Goal: Task Accomplishment & Management: Complete application form

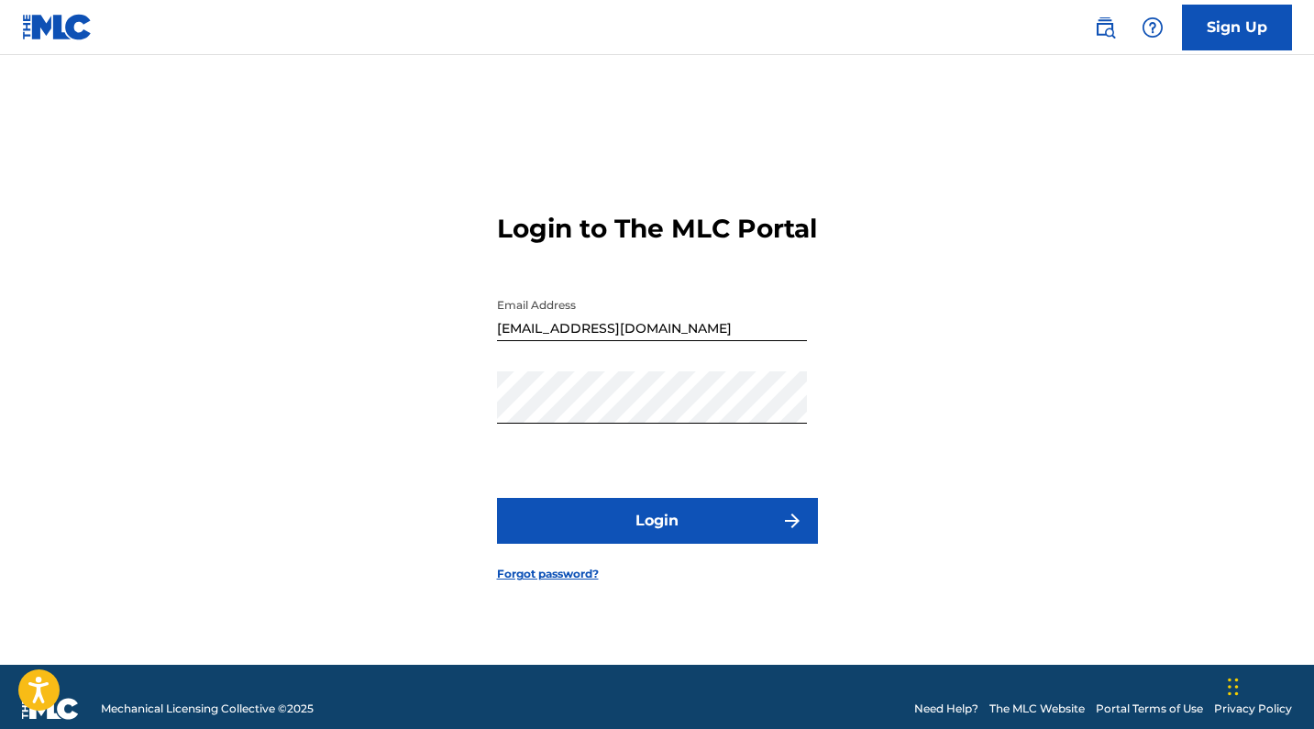
click at [591, 582] on link "Forgot password?" at bounding box center [548, 574] width 102 height 17
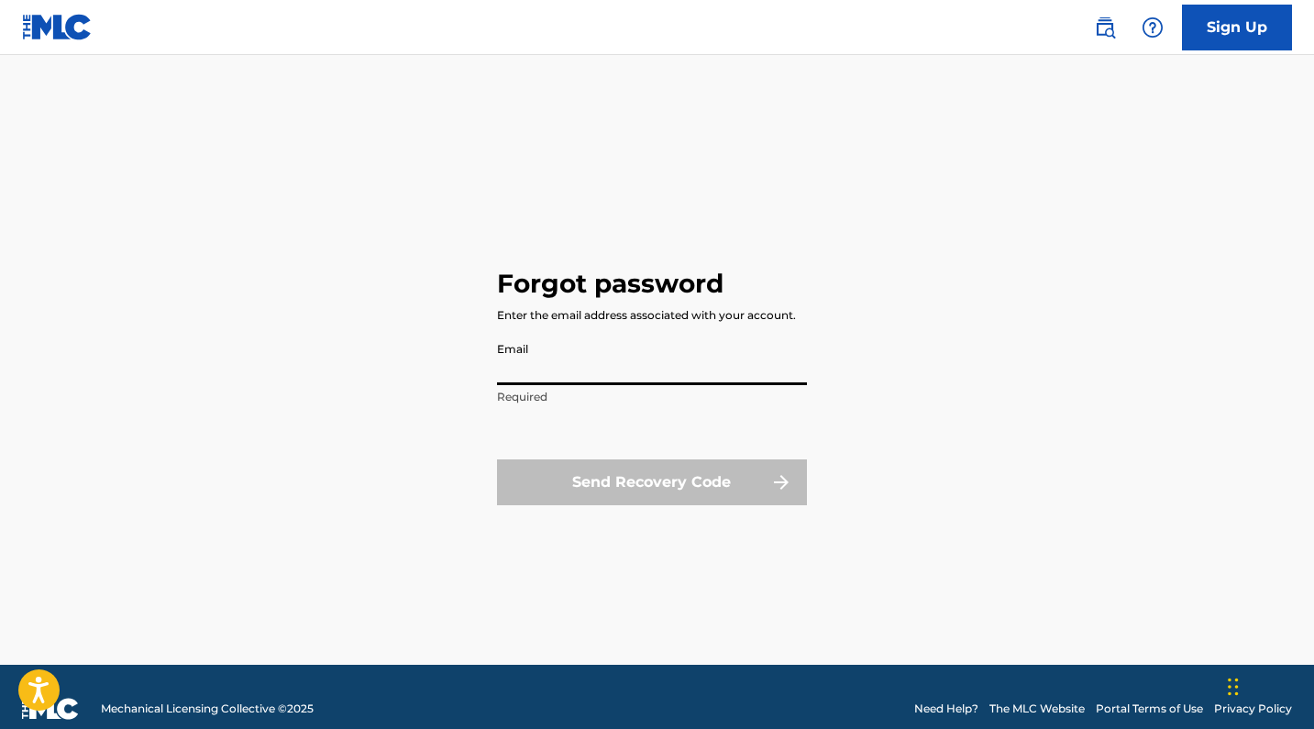
type input "k"
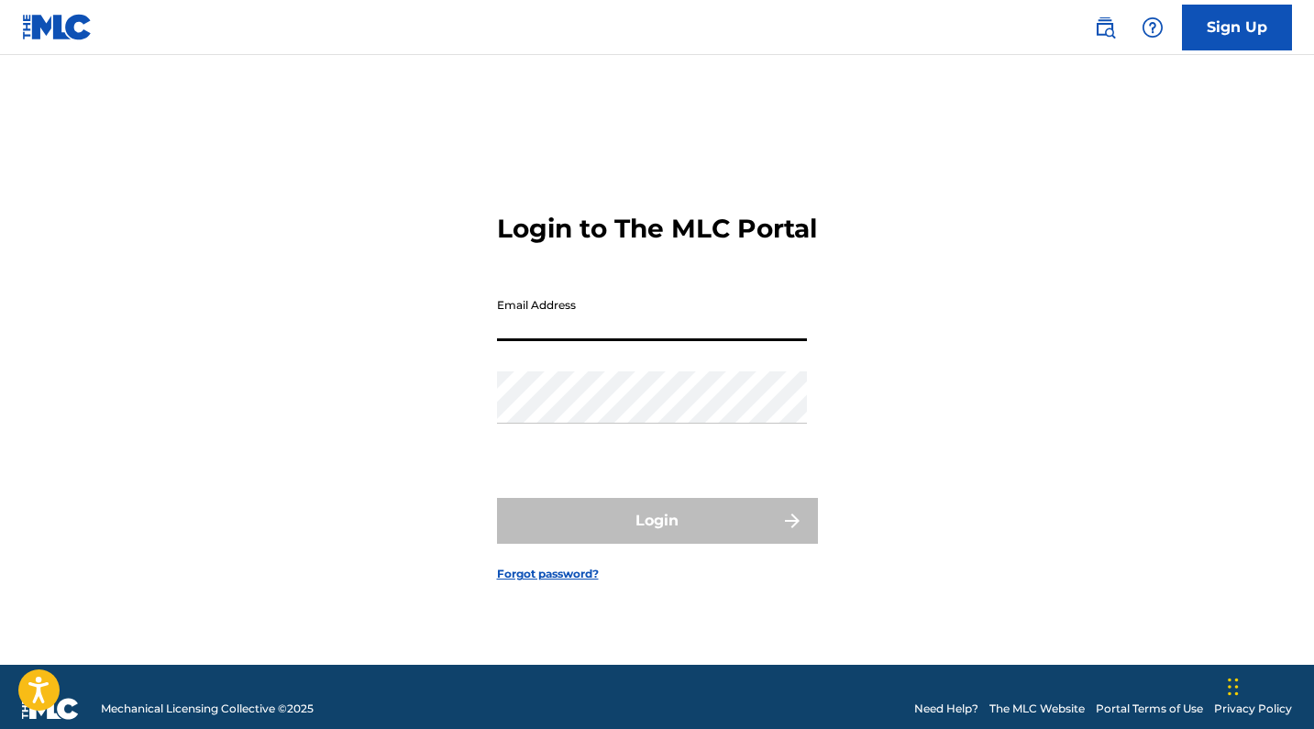
type input "[EMAIL_ADDRESS][DOMAIN_NAME]"
click at [657, 537] on button "Login" at bounding box center [657, 521] width 321 height 46
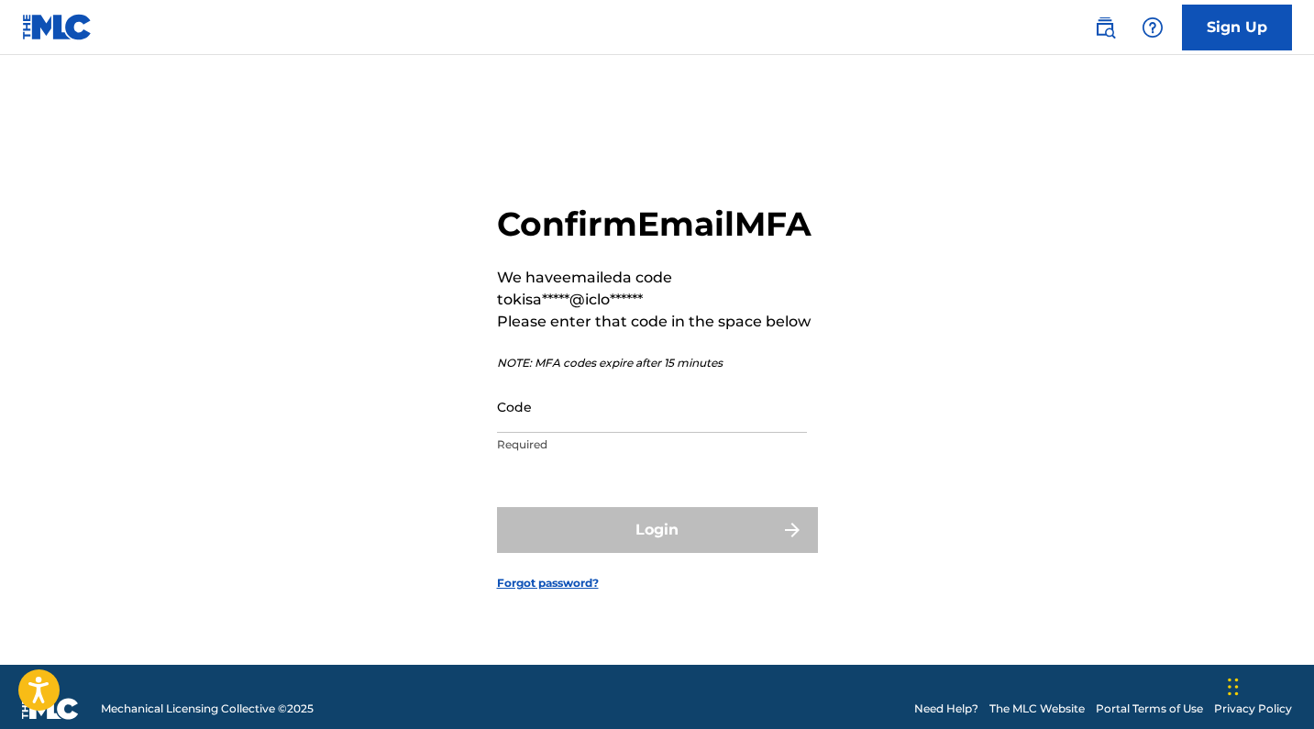
click at [598, 433] on input "Code" at bounding box center [652, 407] width 310 height 52
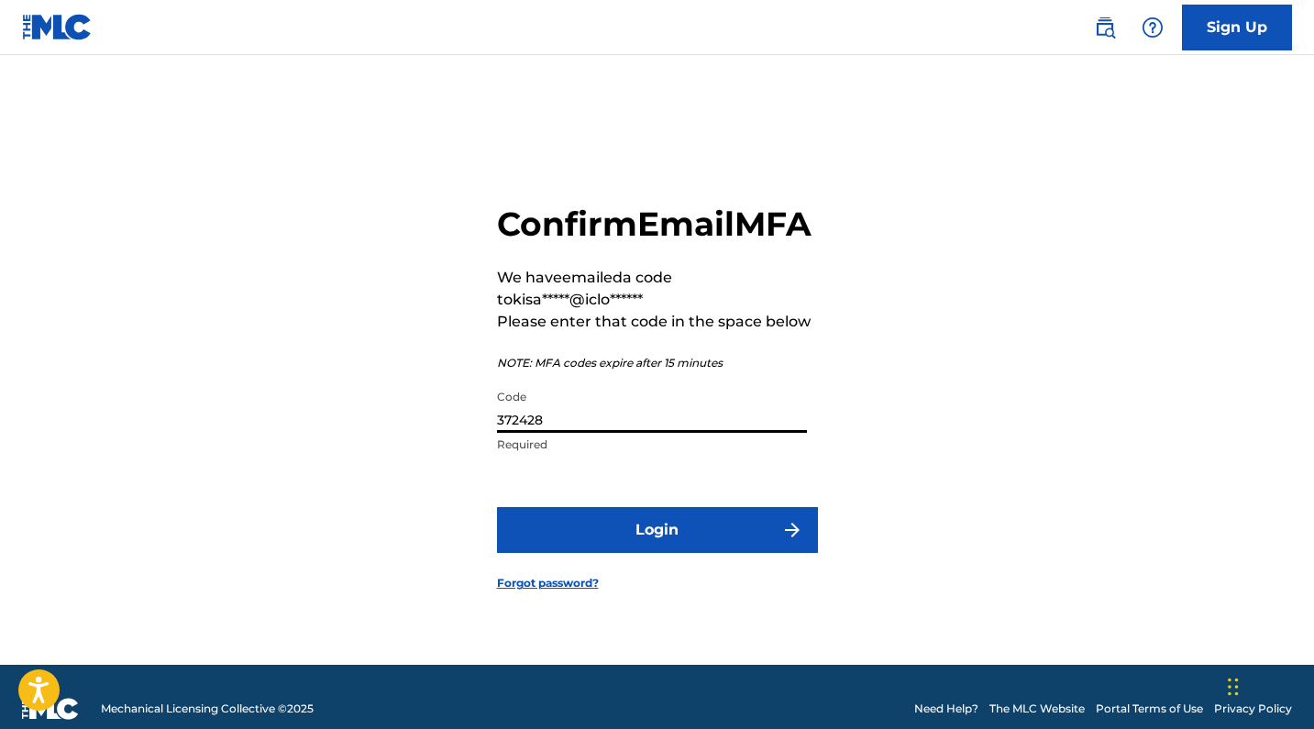
type input "372428"
click at [660, 553] on button "Login" at bounding box center [657, 530] width 321 height 46
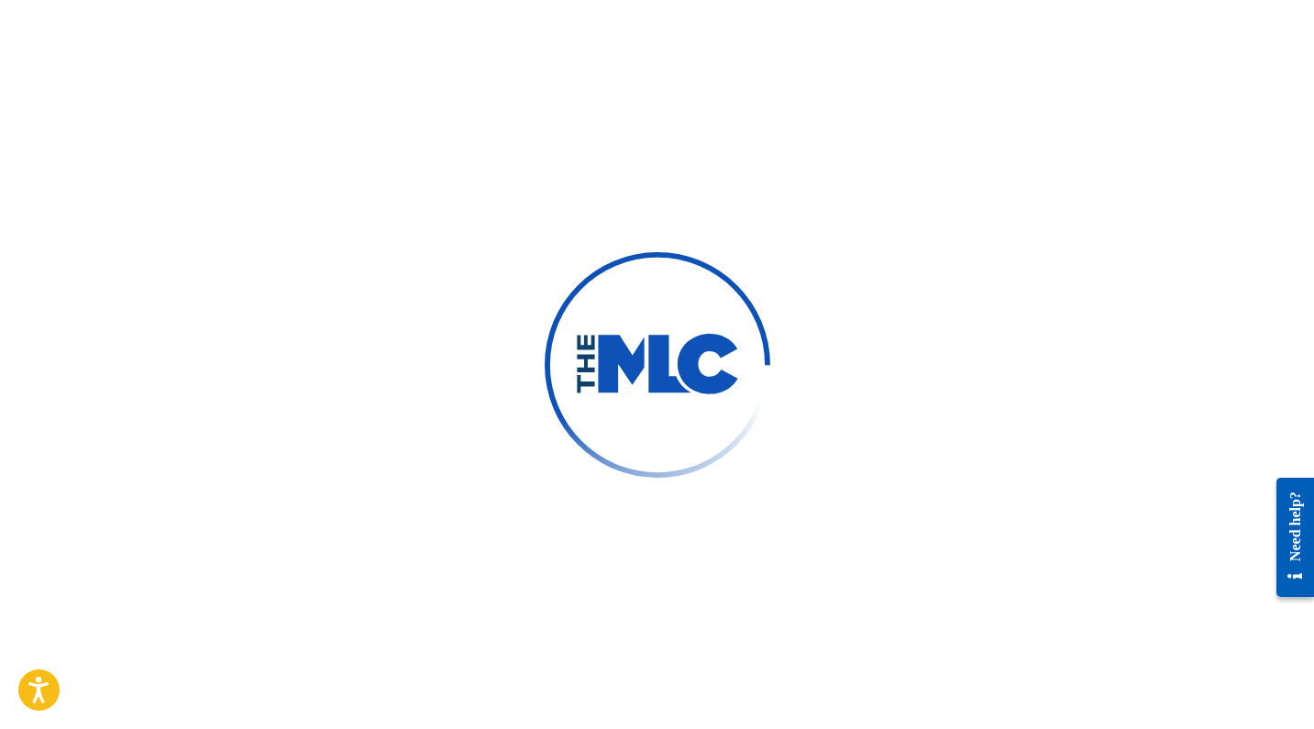
click at [666, 556] on div at bounding box center [657, 364] width 1314 height 729
drag, startPoint x: 666, startPoint y: 556, endPoint x: 586, endPoint y: 556, distance: 79.8
click at [586, 556] on div at bounding box center [657, 364] width 1314 height 729
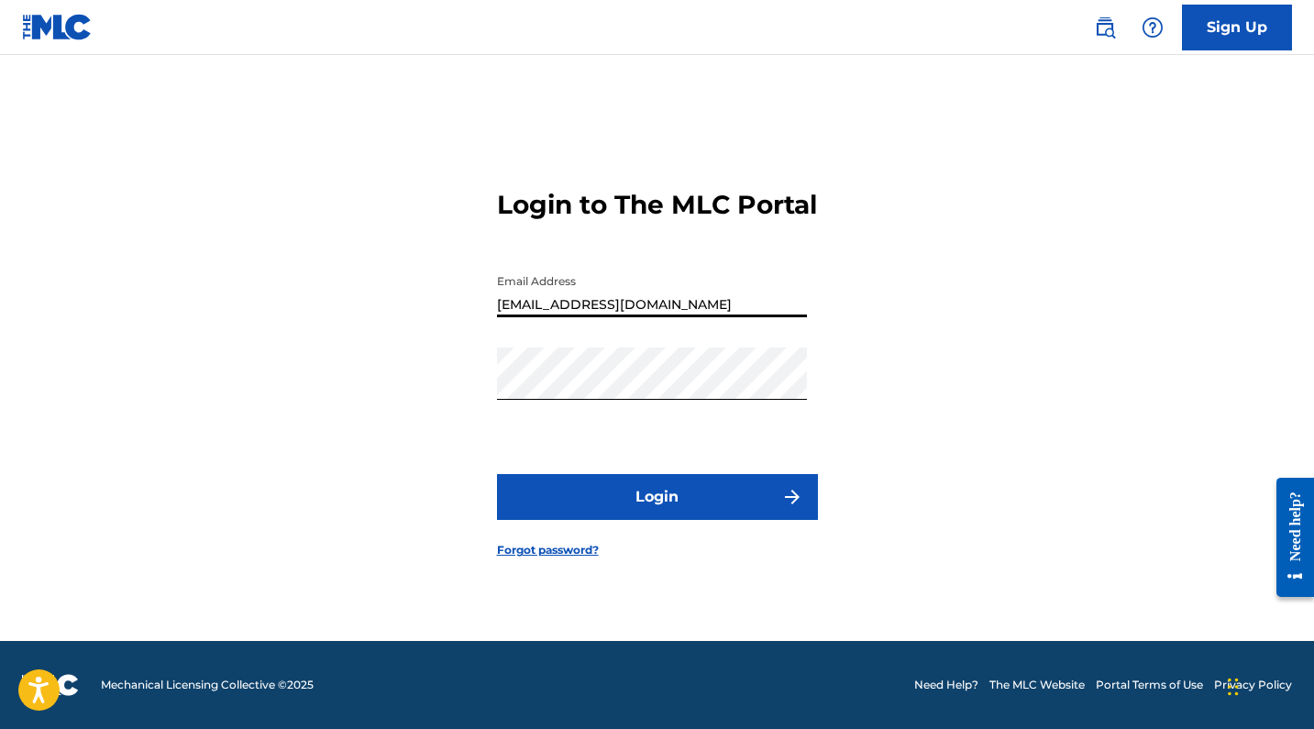
click at [979, 414] on div "Login to The MLC Portal Email Address [EMAIL_ADDRESS][DOMAIN_NAME] Password Log…" at bounding box center [658, 359] width 1284 height 564
click at [748, 520] on button "Login" at bounding box center [657, 497] width 321 height 46
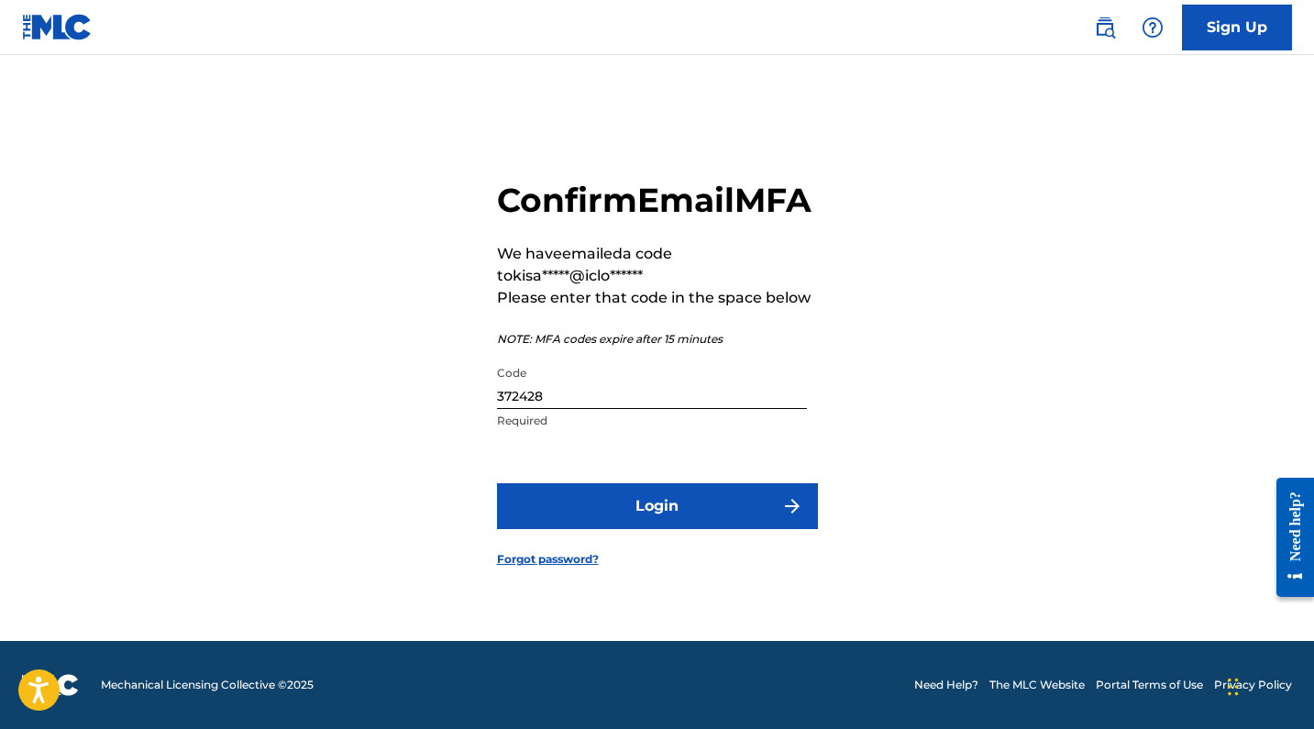
click at [715, 525] on button "Login" at bounding box center [657, 506] width 321 height 46
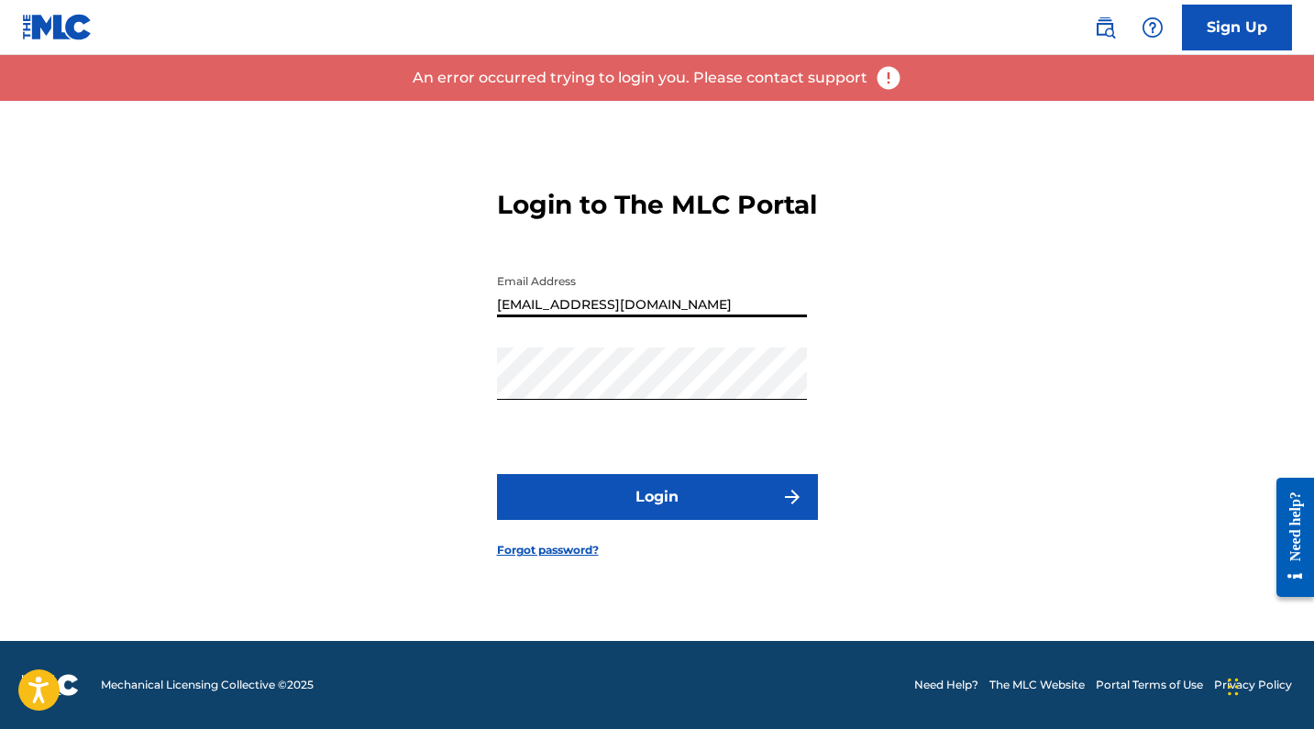
click at [834, 388] on div "Login to The MLC Portal Email Address [EMAIL_ADDRESS][DOMAIN_NAME] Password Log…" at bounding box center [658, 359] width 1284 height 564
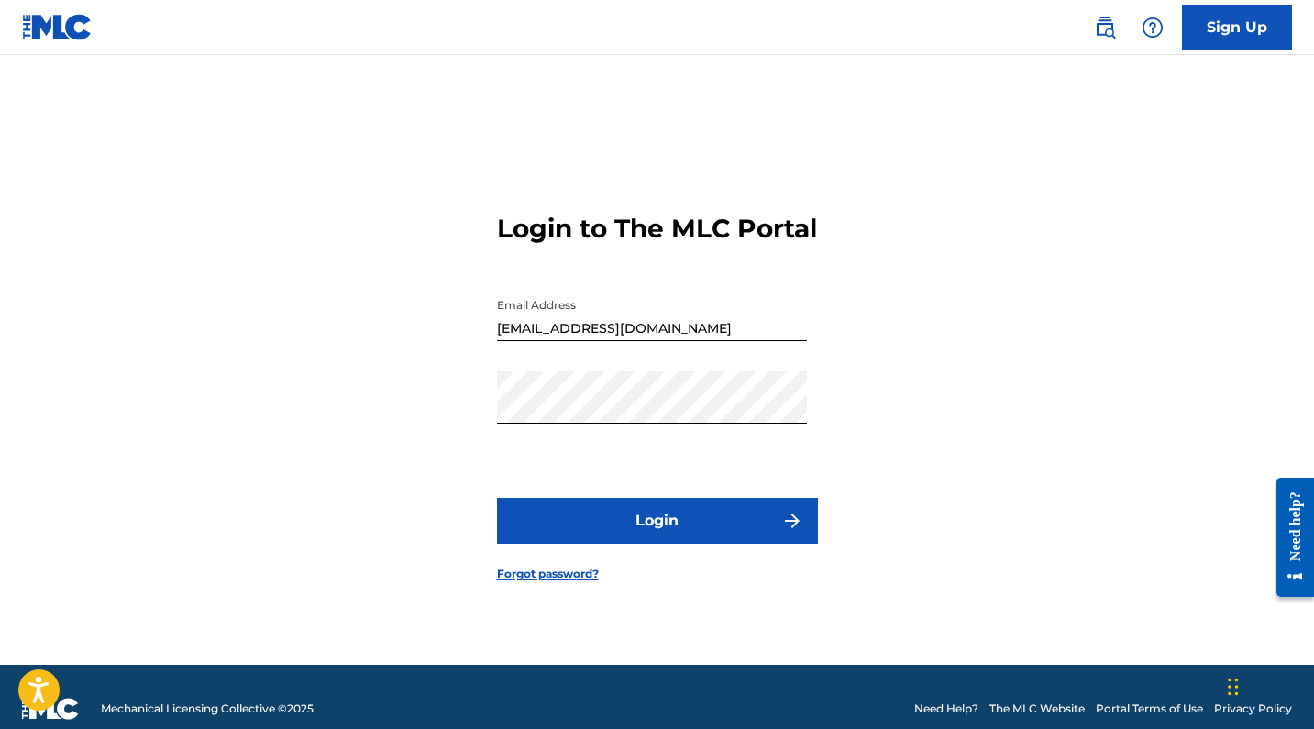
scroll to position [0, 0]
click at [1225, 39] on link "Sign Up" at bounding box center [1237, 28] width 110 height 46
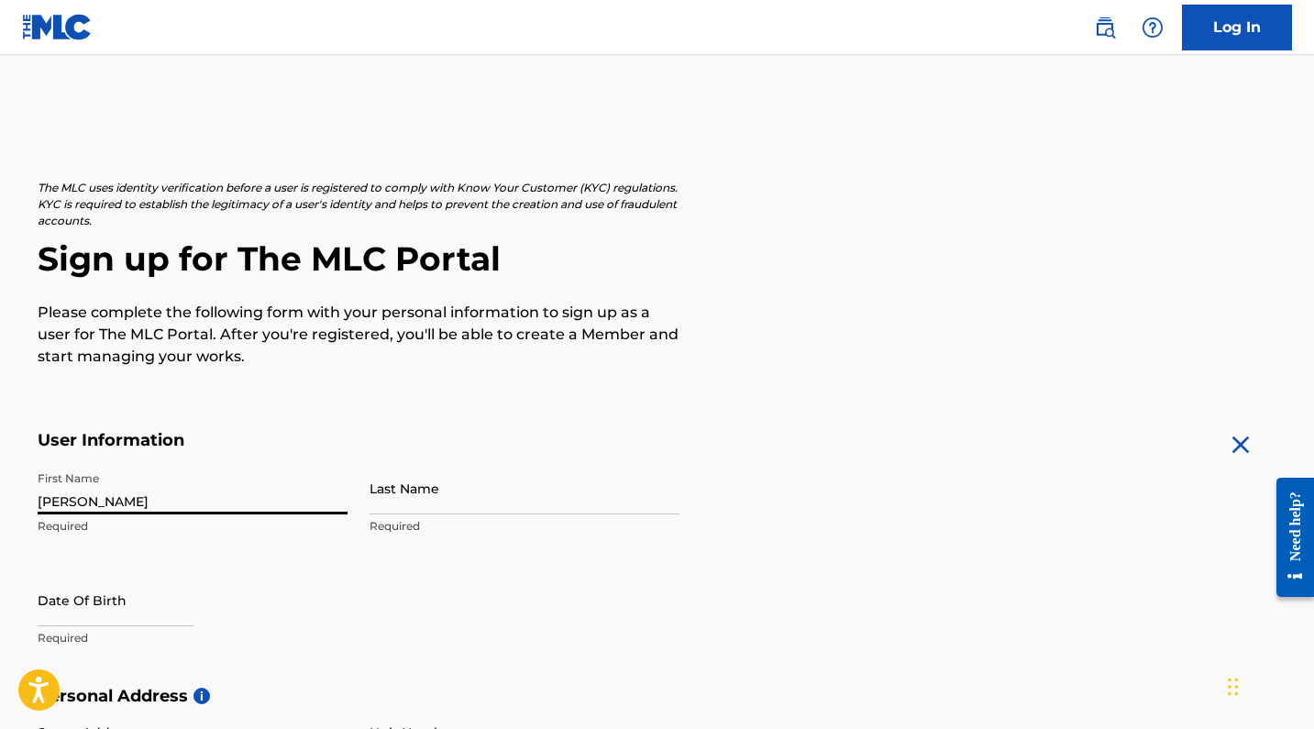
type input "[PERSON_NAME]"
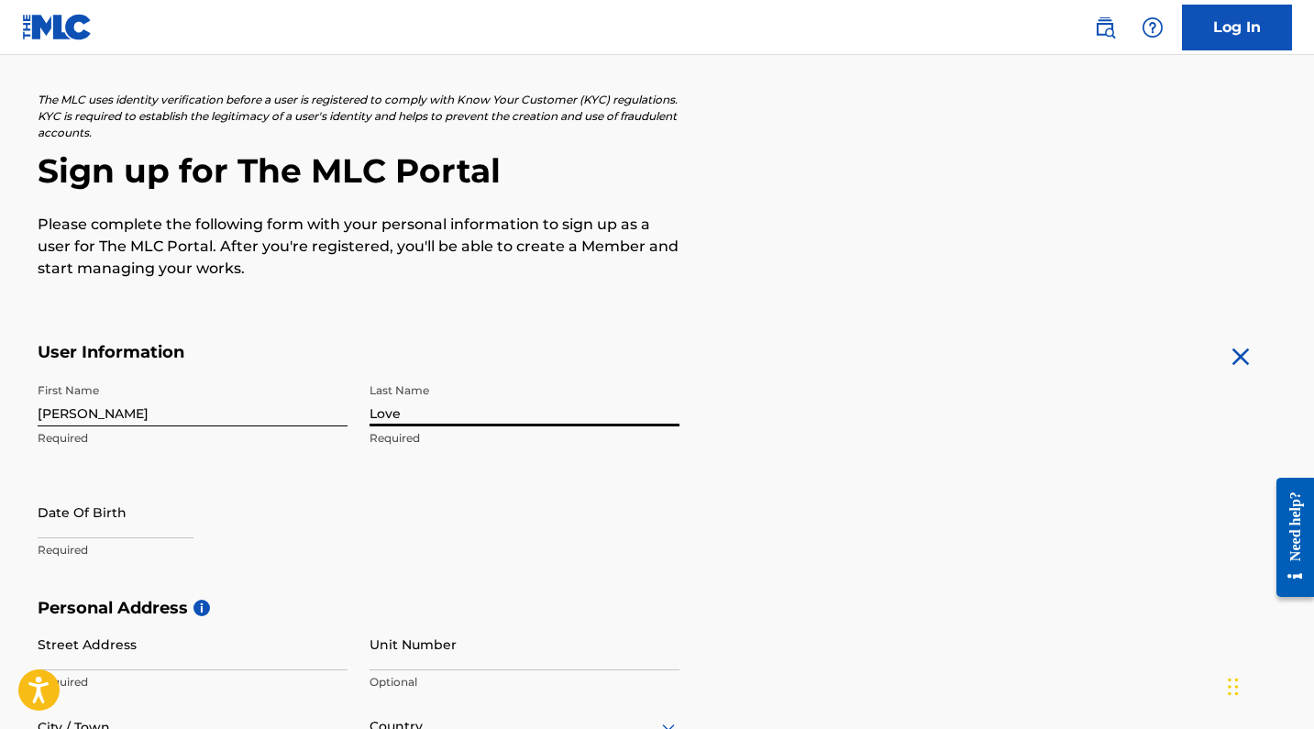
scroll to position [91, 0]
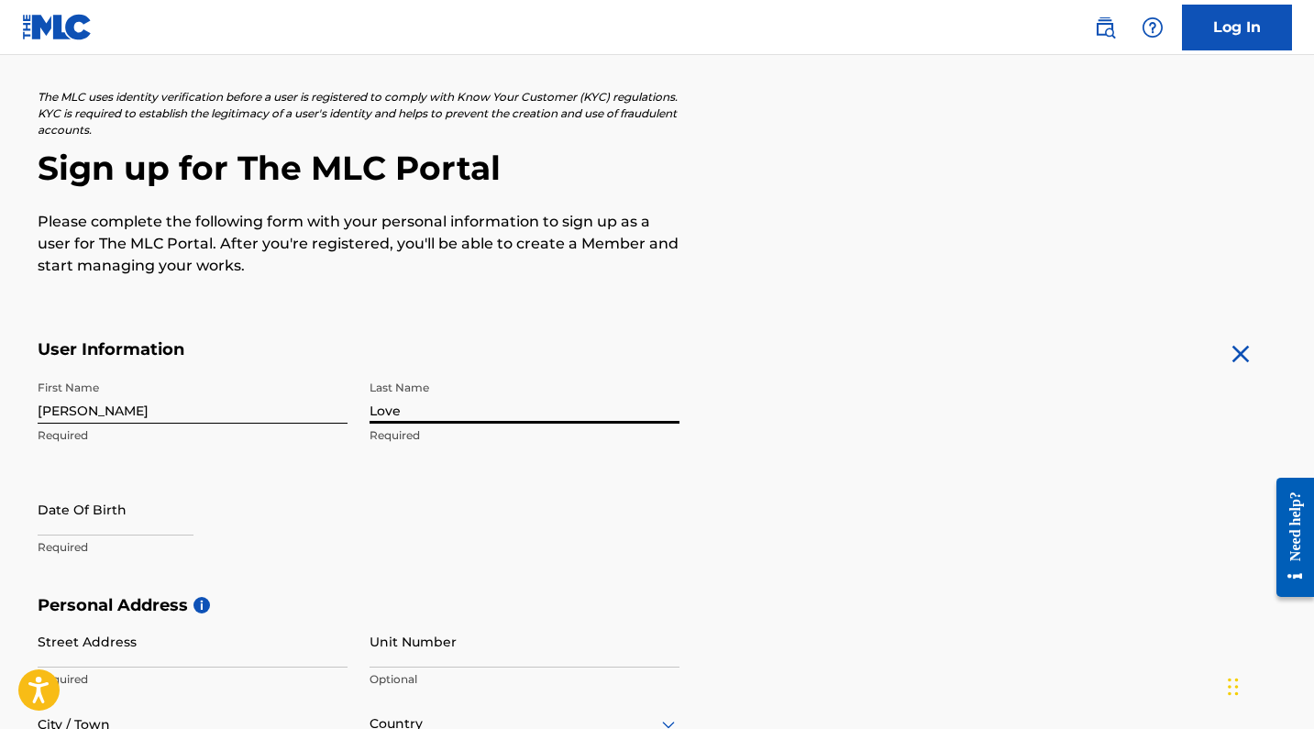
type input "Love"
select select "7"
select select "2025"
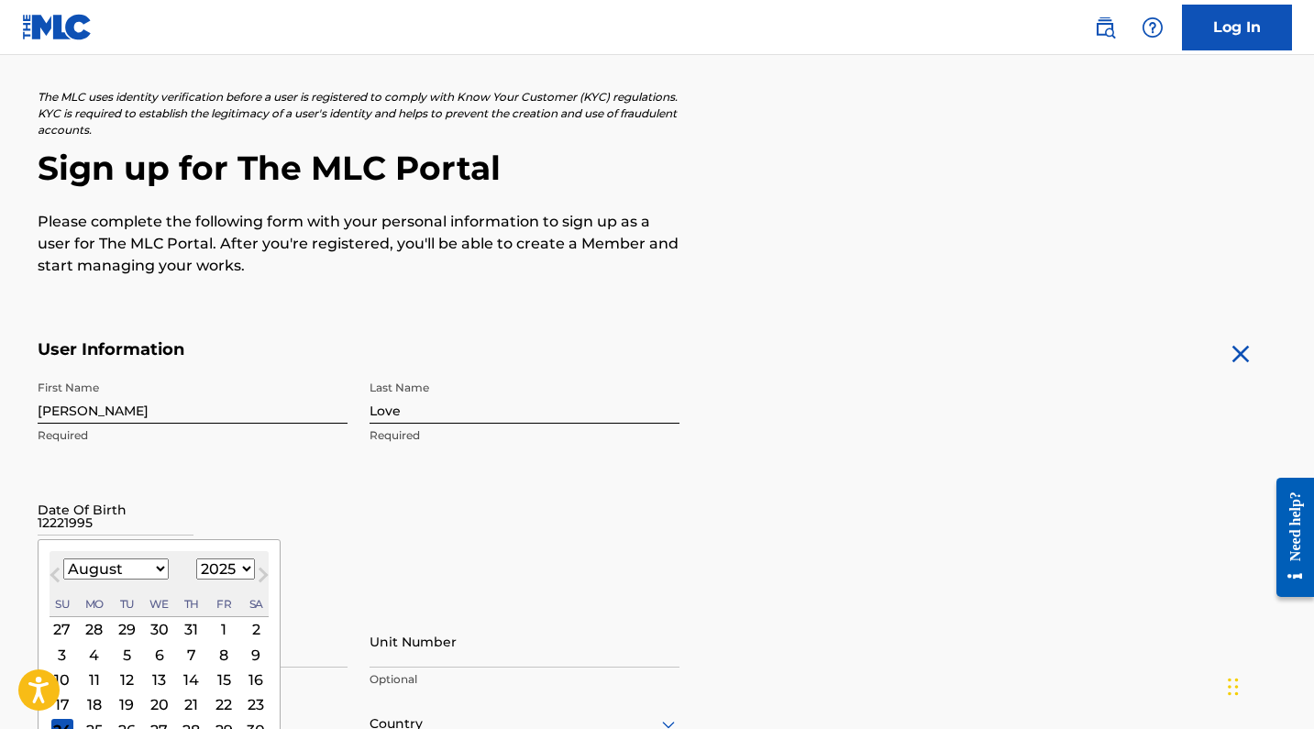
type input "12221995"
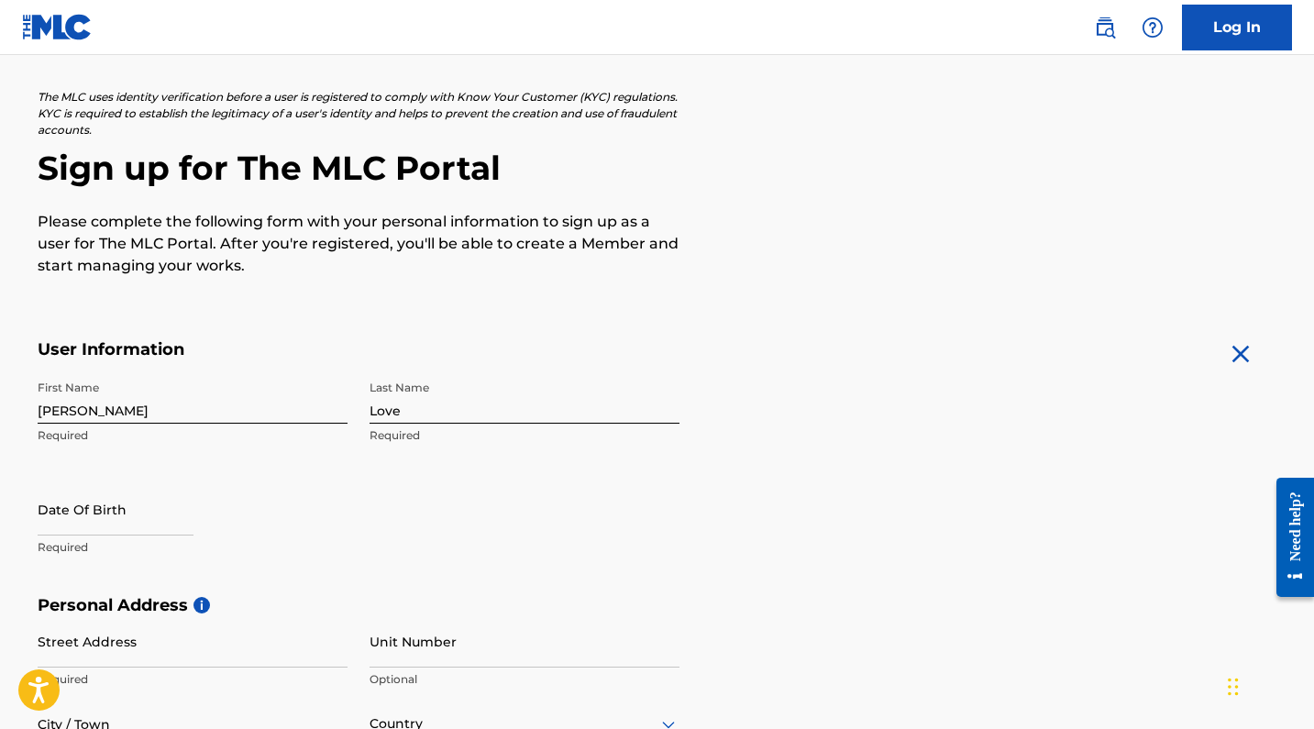
click at [93, 533] on input "text" at bounding box center [116, 509] width 156 height 52
select select "7"
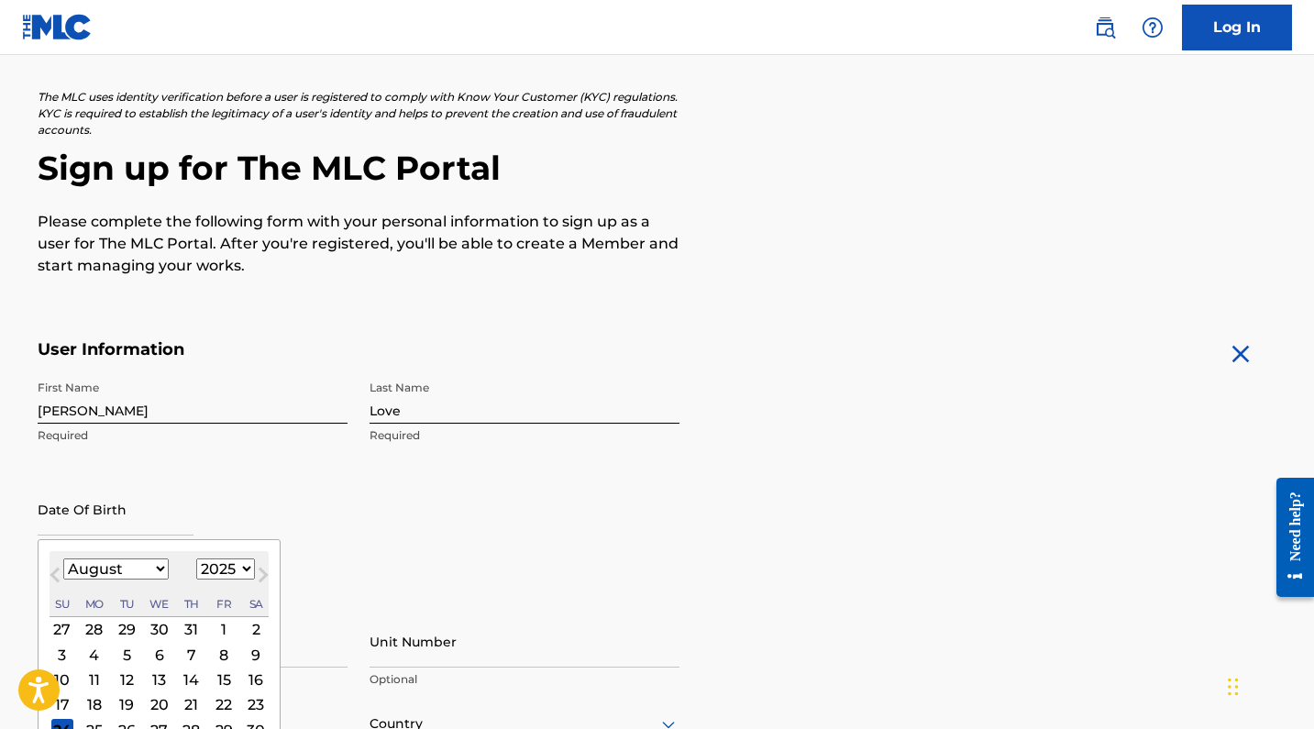
select select "1995"
select select "11"
click at [213, 702] on div "22" at bounding box center [224, 704] width 22 height 22
type input "[DATE]"
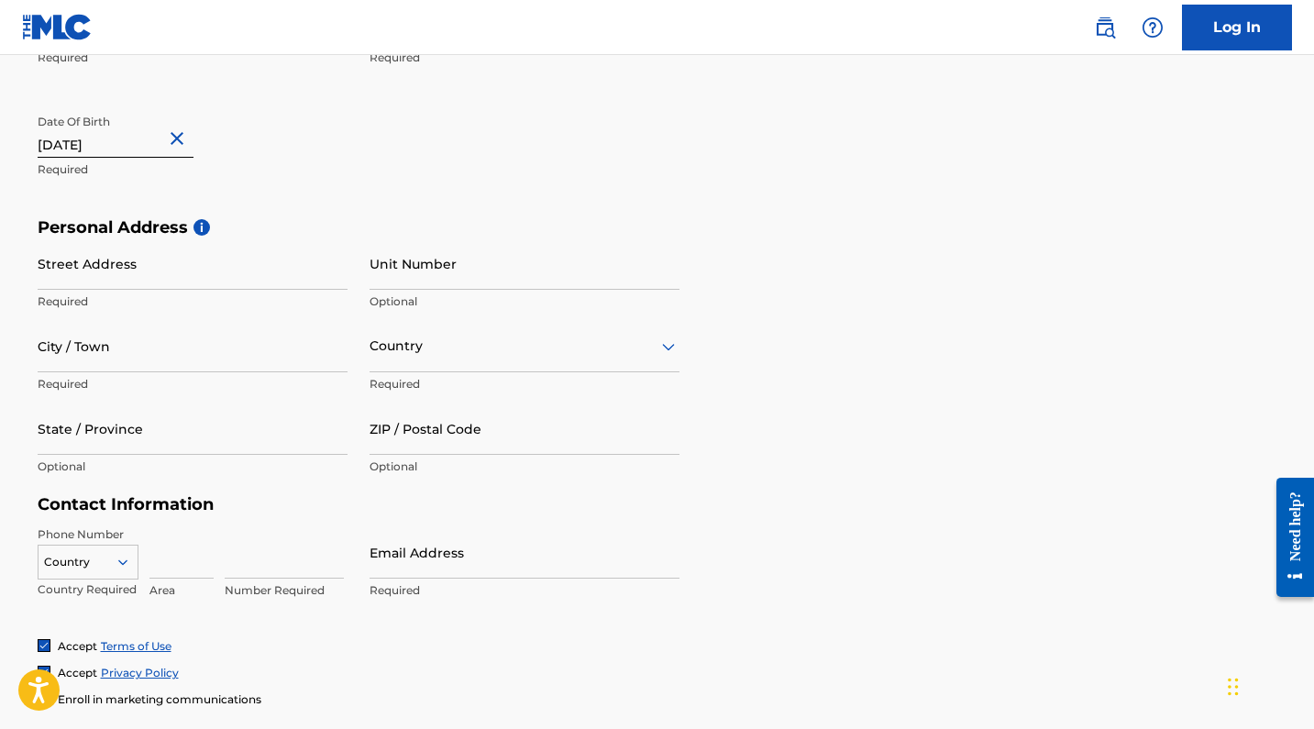
scroll to position [481, 0]
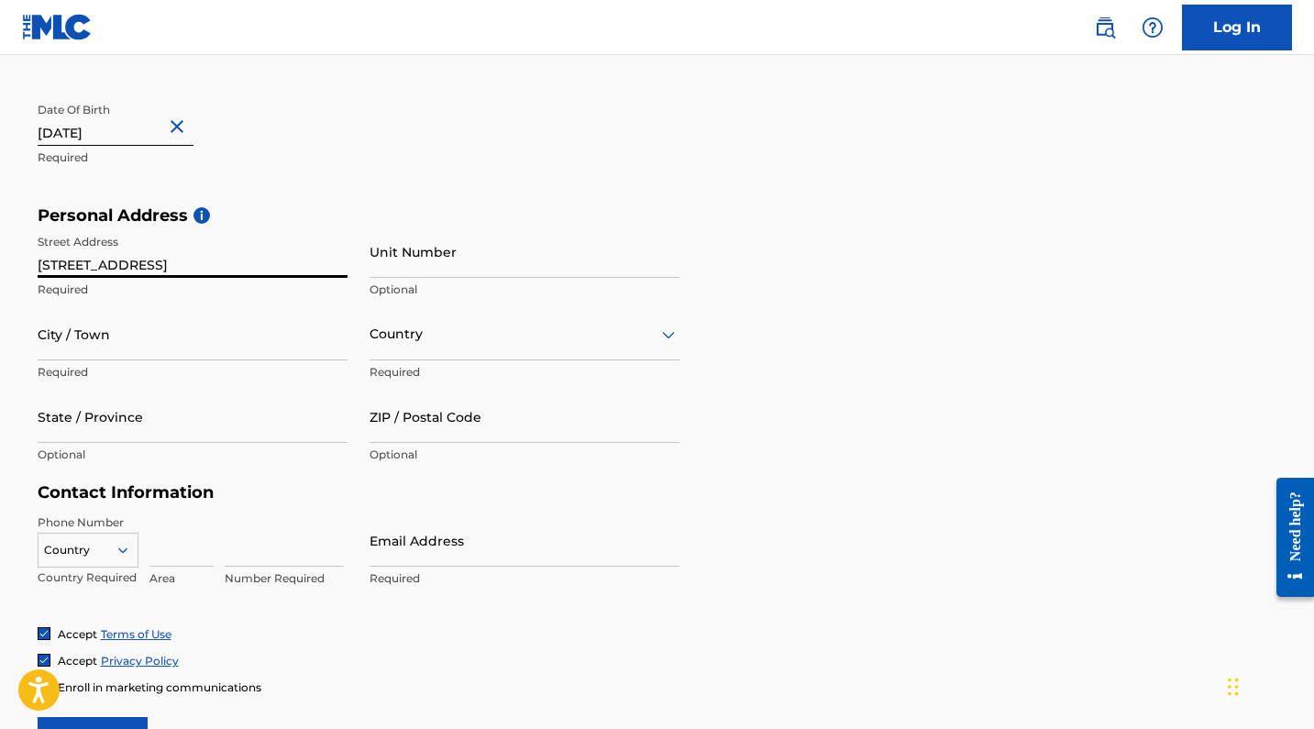
type input "[STREET_ADDRESS]"
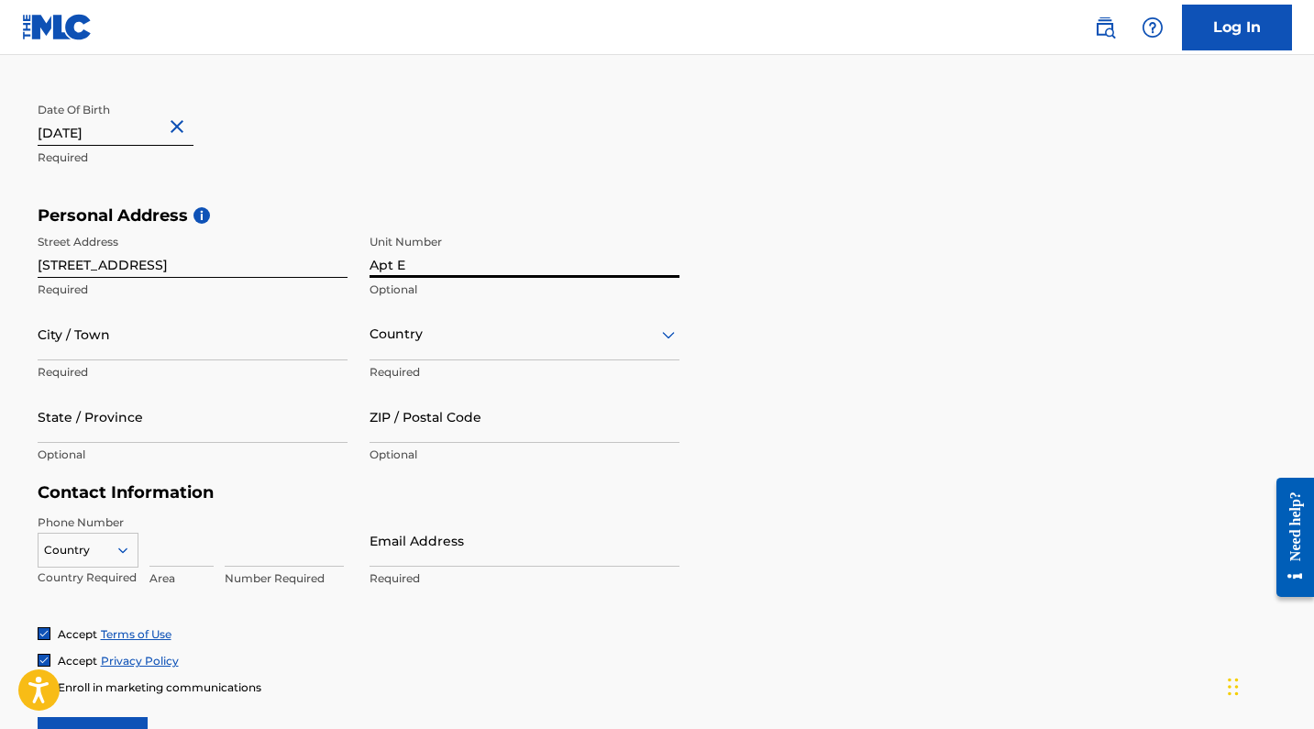
type input "Apt E"
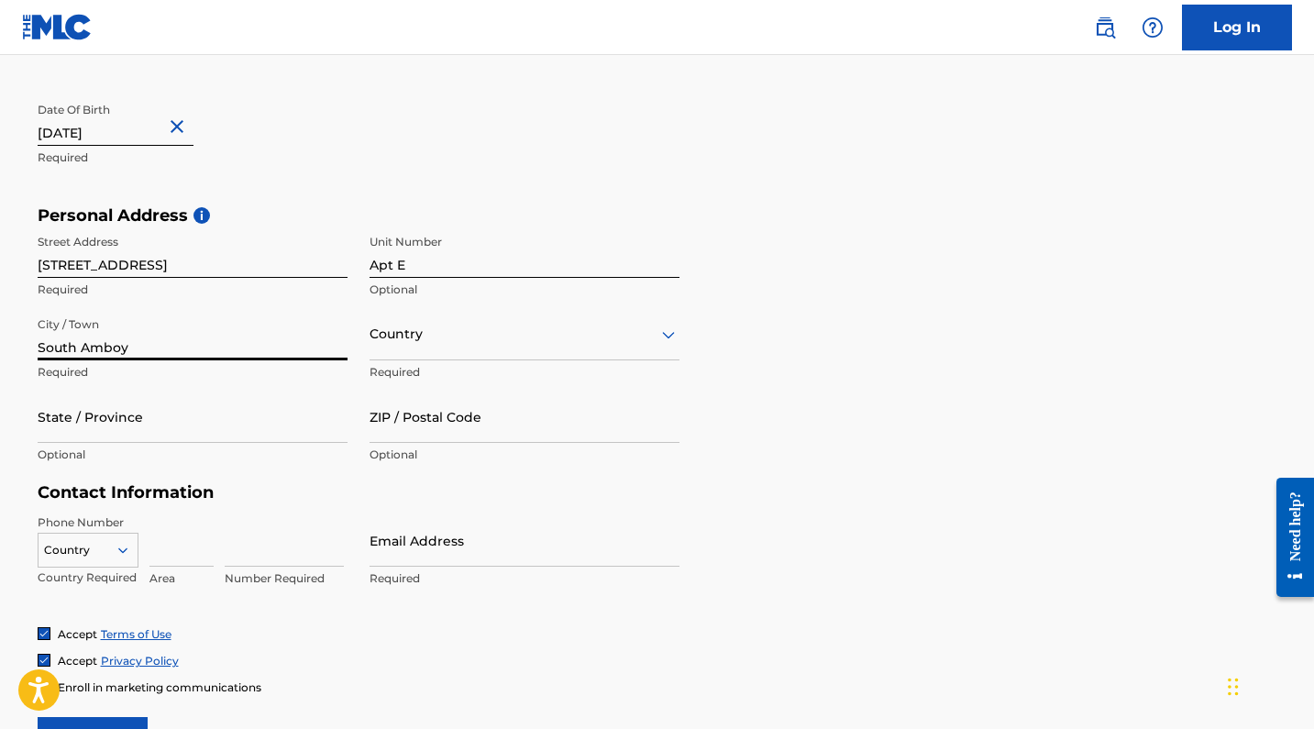
type input "South Amboy"
click at [430, 344] on div at bounding box center [525, 334] width 310 height 23
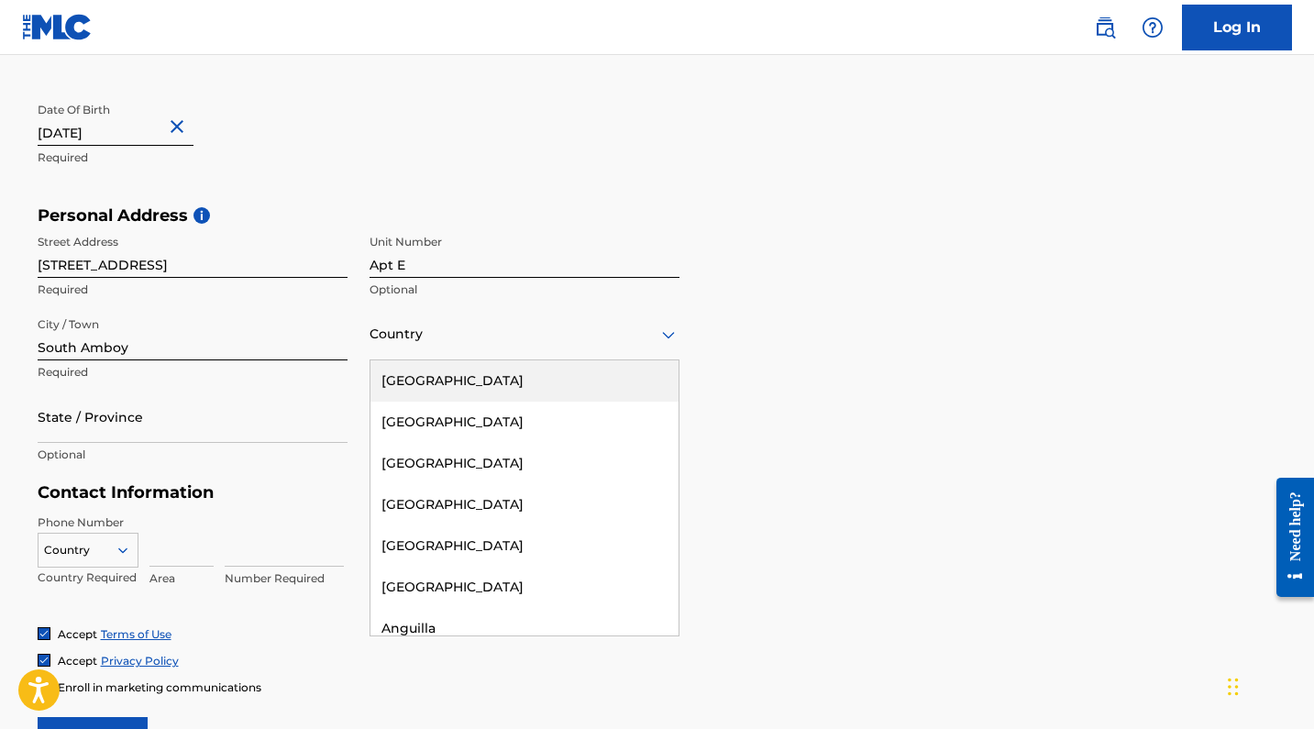
click at [430, 375] on div "[GEOGRAPHIC_DATA]" at bounding box center [525, 380] width 308 height 41
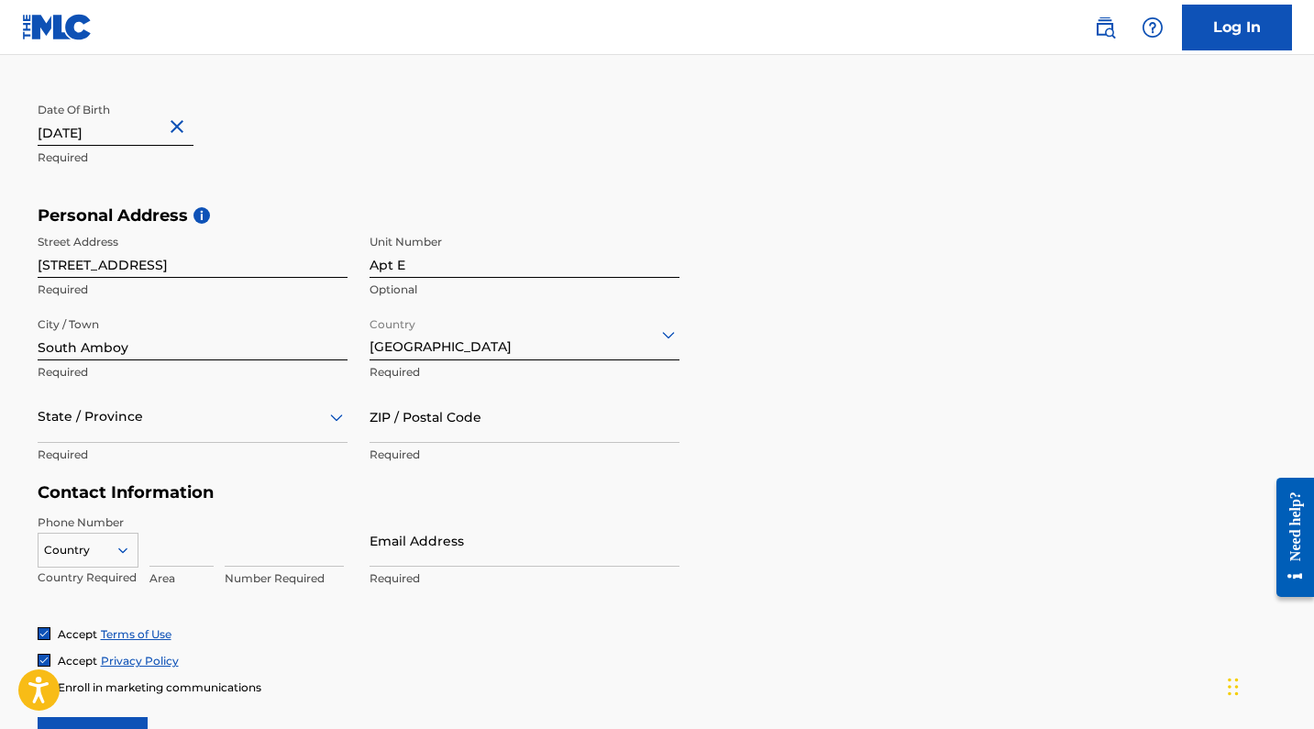
click at [228, 438] on div "State / Province" at bounding box center [193, 417] width 310 height 52
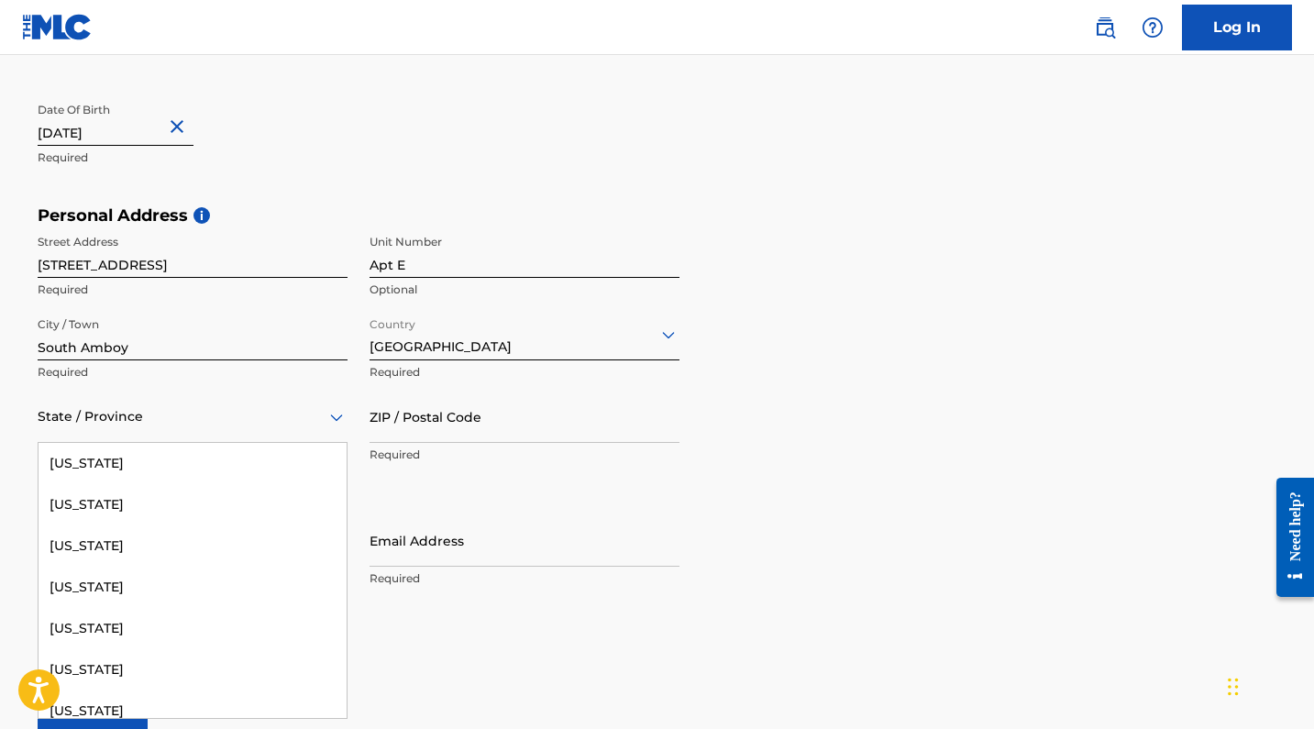
scroll to position [1216, 0]
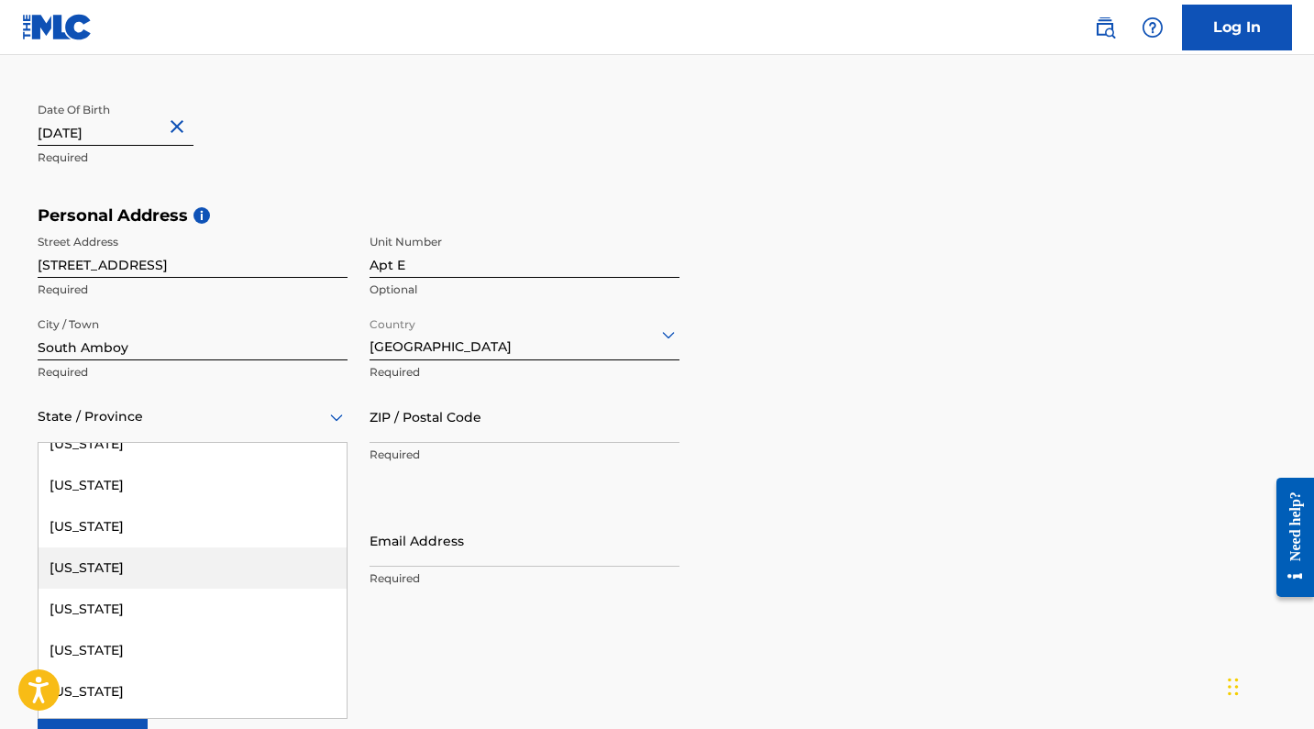
click at [206, 558] on div "[US_STATE]" at bounding box center [193, 568] width 308 height 41
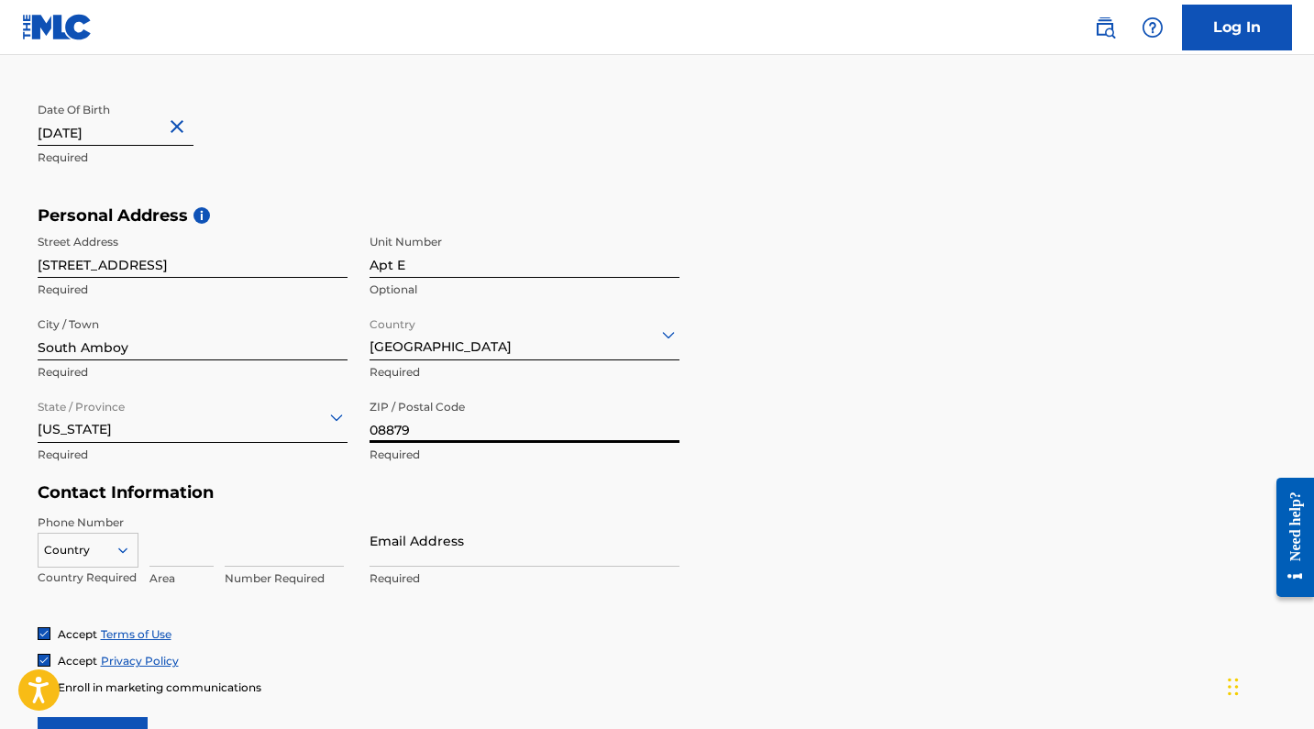
type input "08879"
click at [173, 558] on input at bounding box center [182, 541] width 64 height 52
type input "732"
type input "2212247"
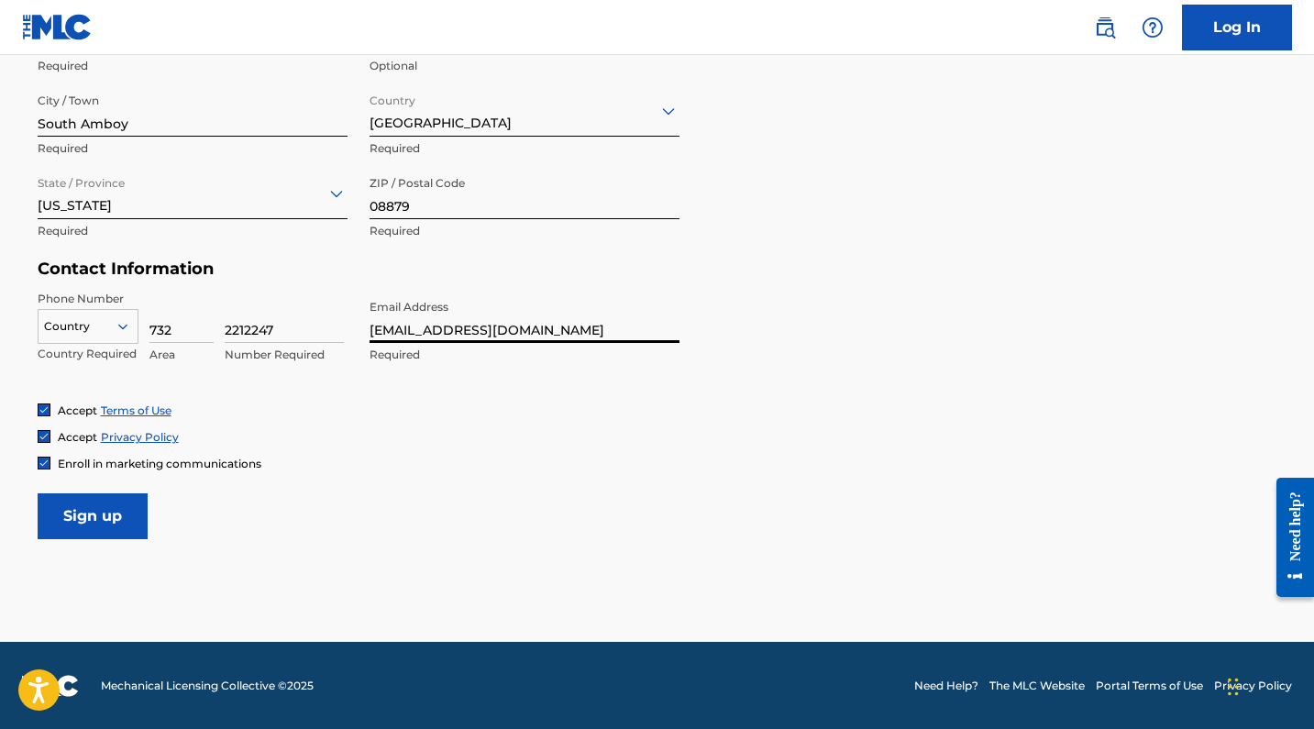
scroll to position [704, 0]
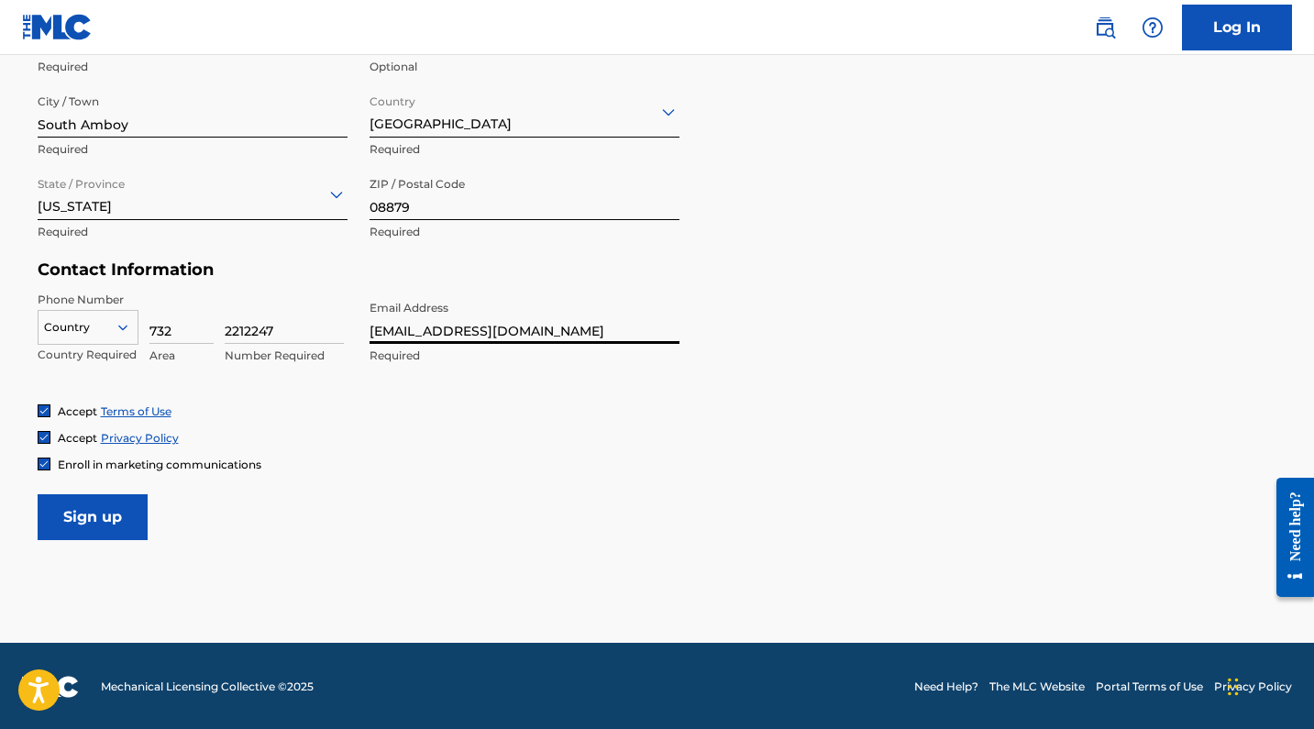
type input "[EMAIL_ADDRESS][DOMAIN_NAME]"
click at [47, 462] on img at bounding box center [44, 464] width 11 height 11
click at [115, 327] on icon at bounding box center [123, 327] width 17 height 17
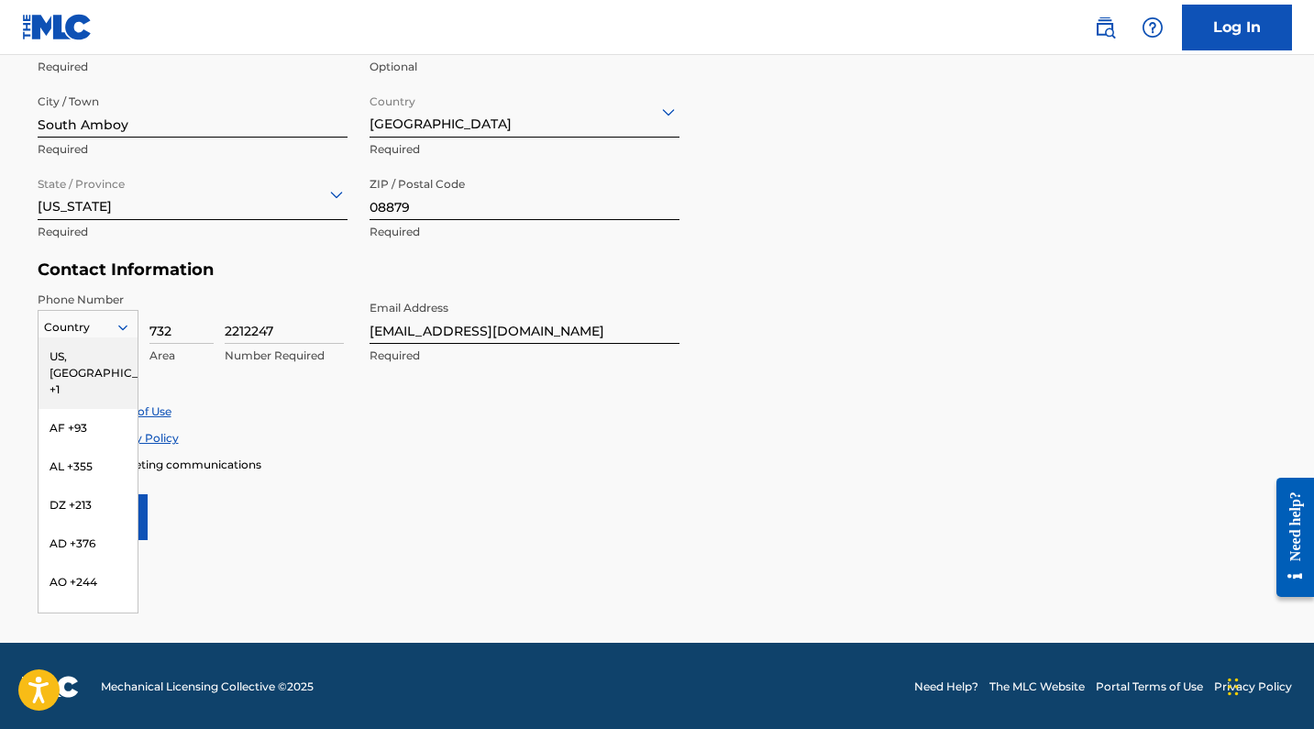
click at [107, 350] on div "US, [GEOGRAPHIC_DATA] +1" at bounding box center [88, 374] width 99 height 72
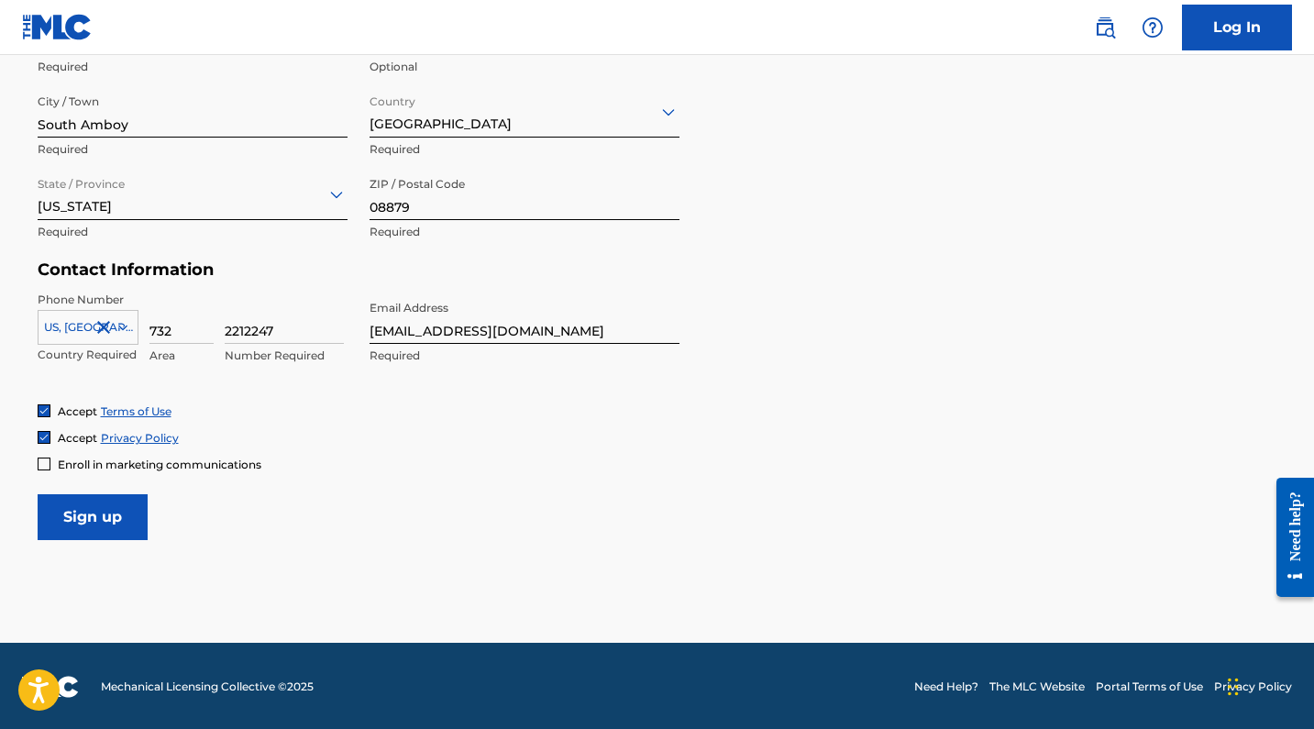
click at [109, 508] on input "Sign up" at bounding box center [93, 517] width 110 height 46
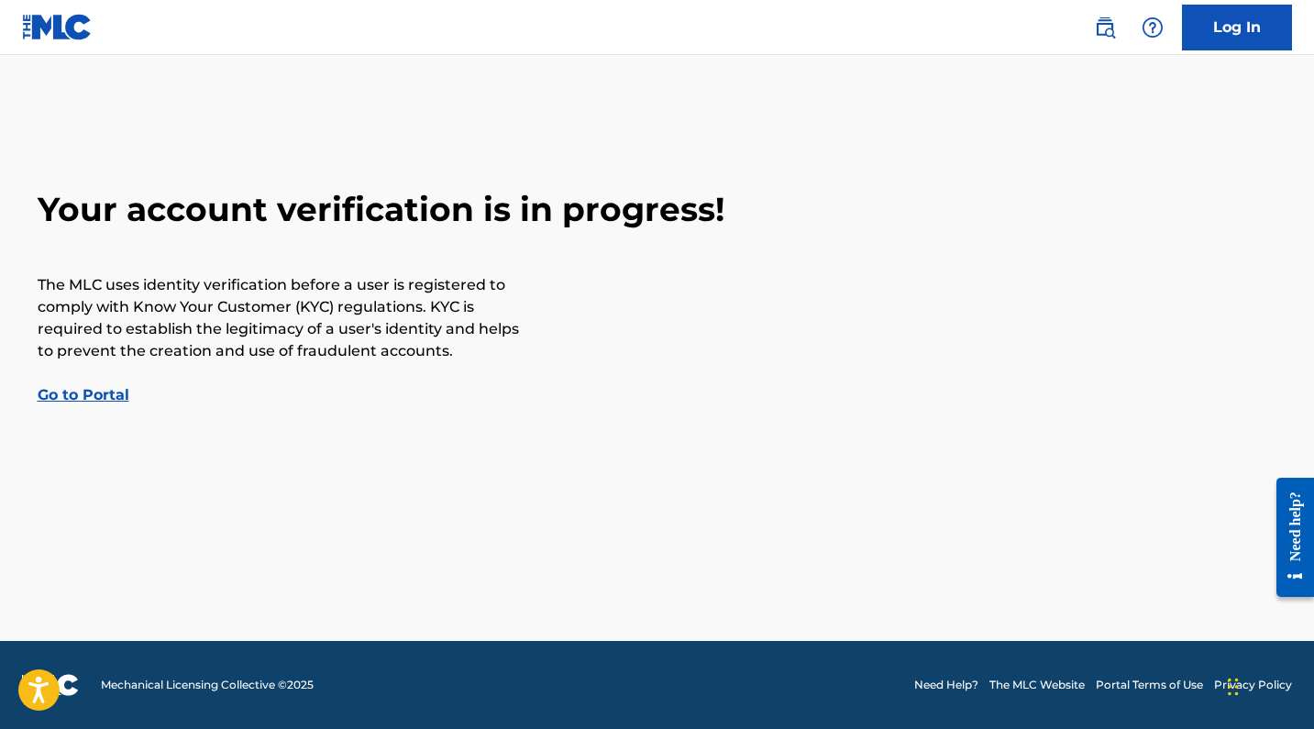
click at [113, 393] on link "Go to Portal" at bounding box center [84, 394] width 92 height 17
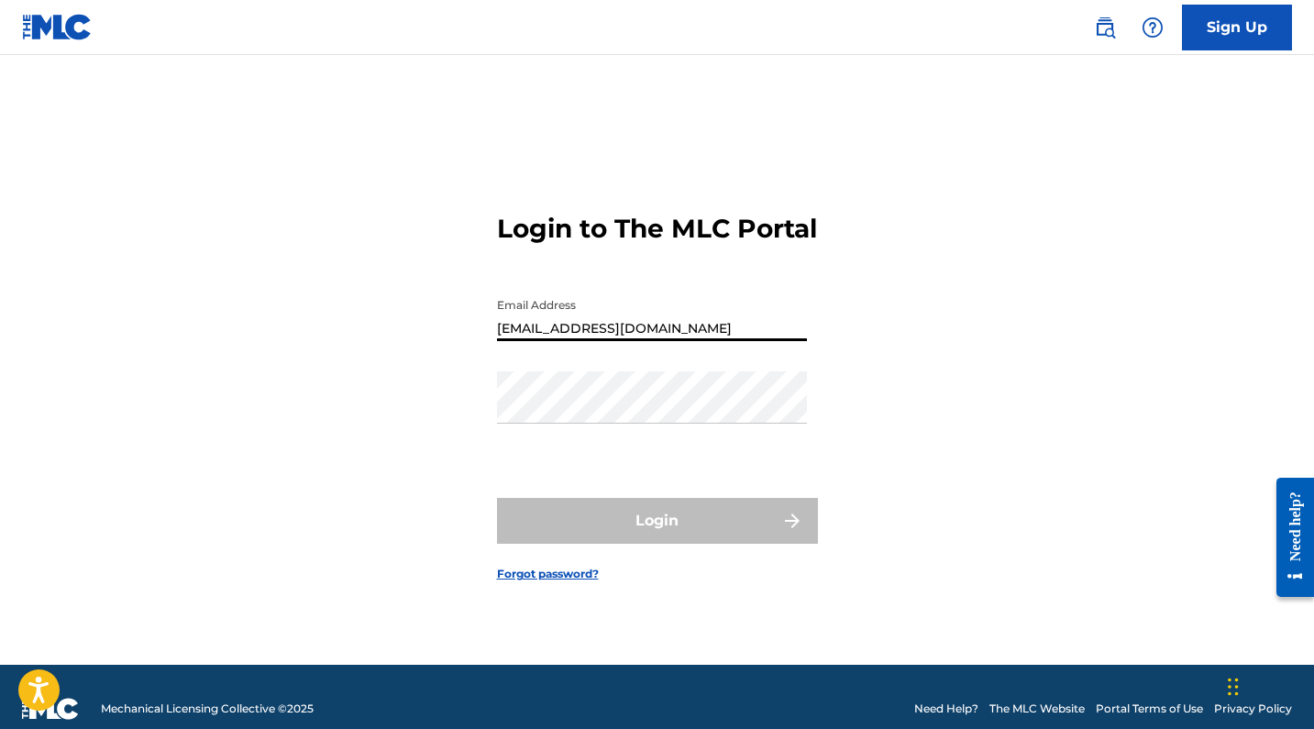
type input "[EMAIL_ADDRESS][DOMAIN_NAME]"
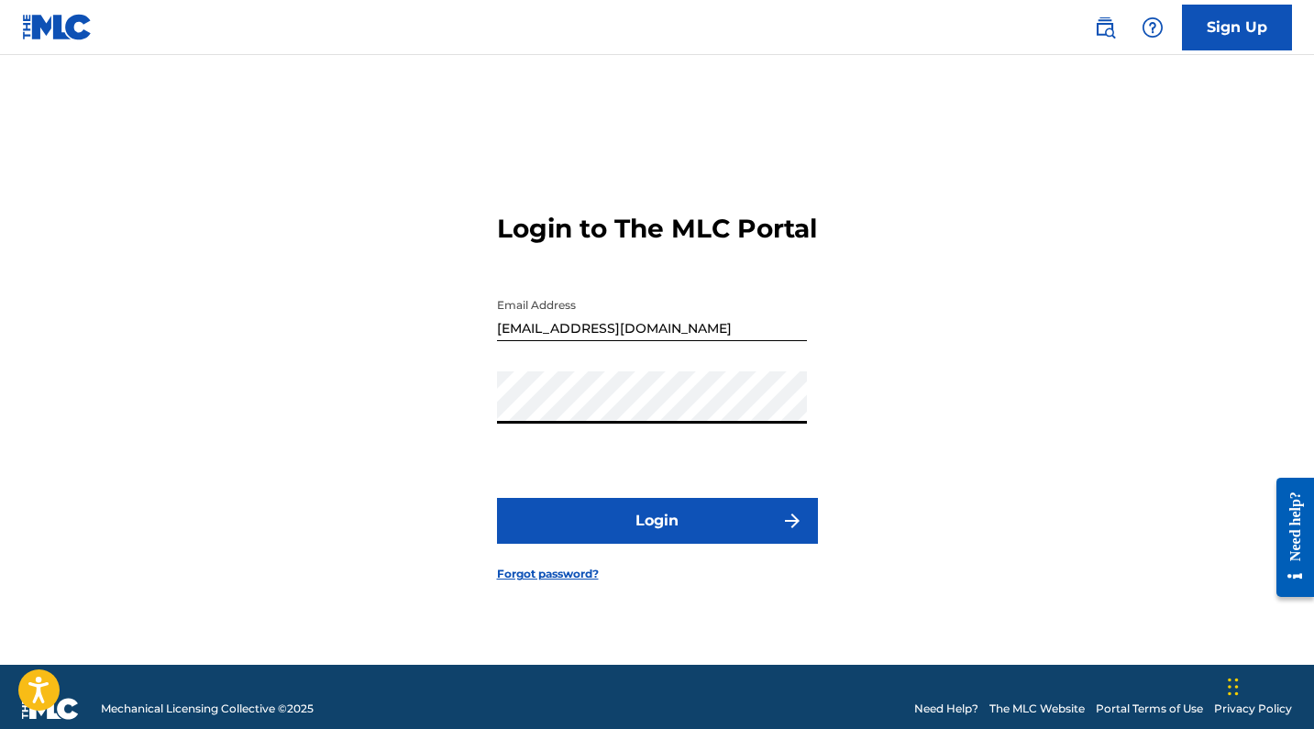
click at [657, 537] on button "Login" at bounding box center [657, 521] width 321 height 46
click at [676, 539] on button "Login" at bounding box center [657, 521] width 321 height 46
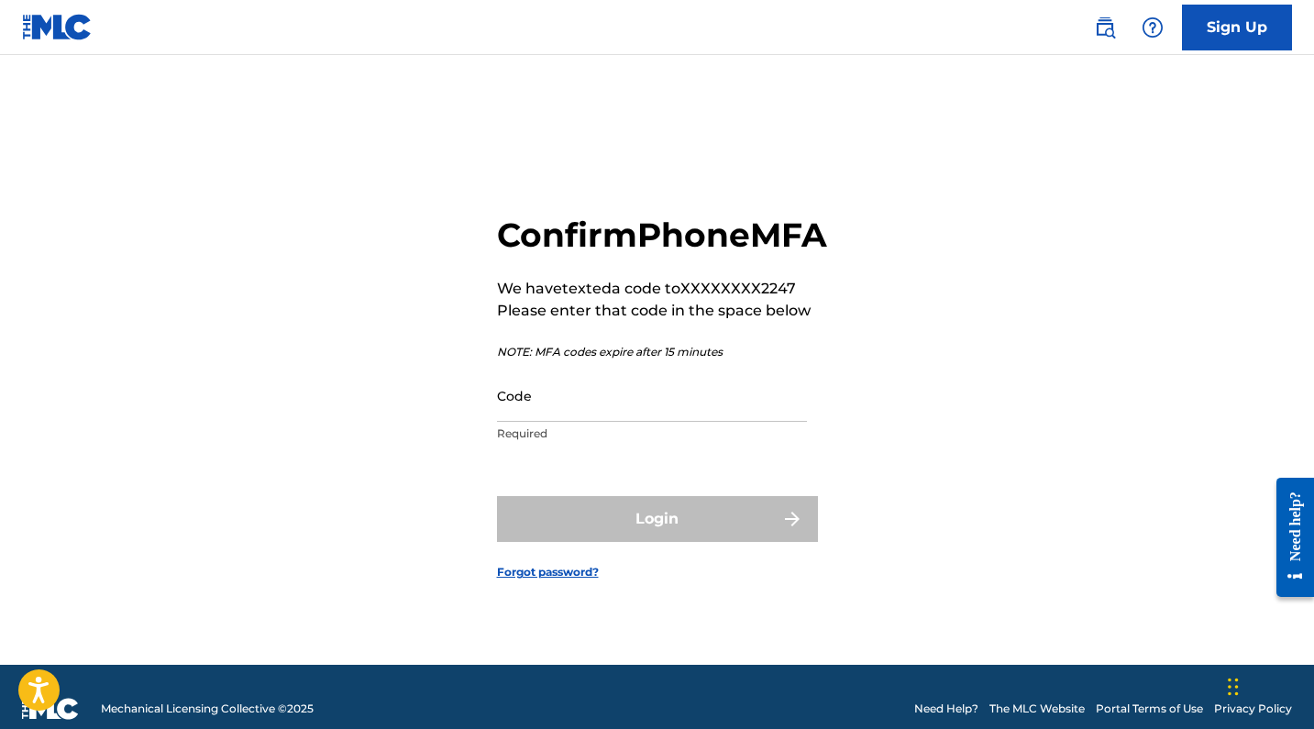
click at [687, 443] on div "Code Required" at bounding box center [652, 411] width 310 height 83
click at [691, 422] on input "Code" at bounding box center [652, 396] width 310 height 52
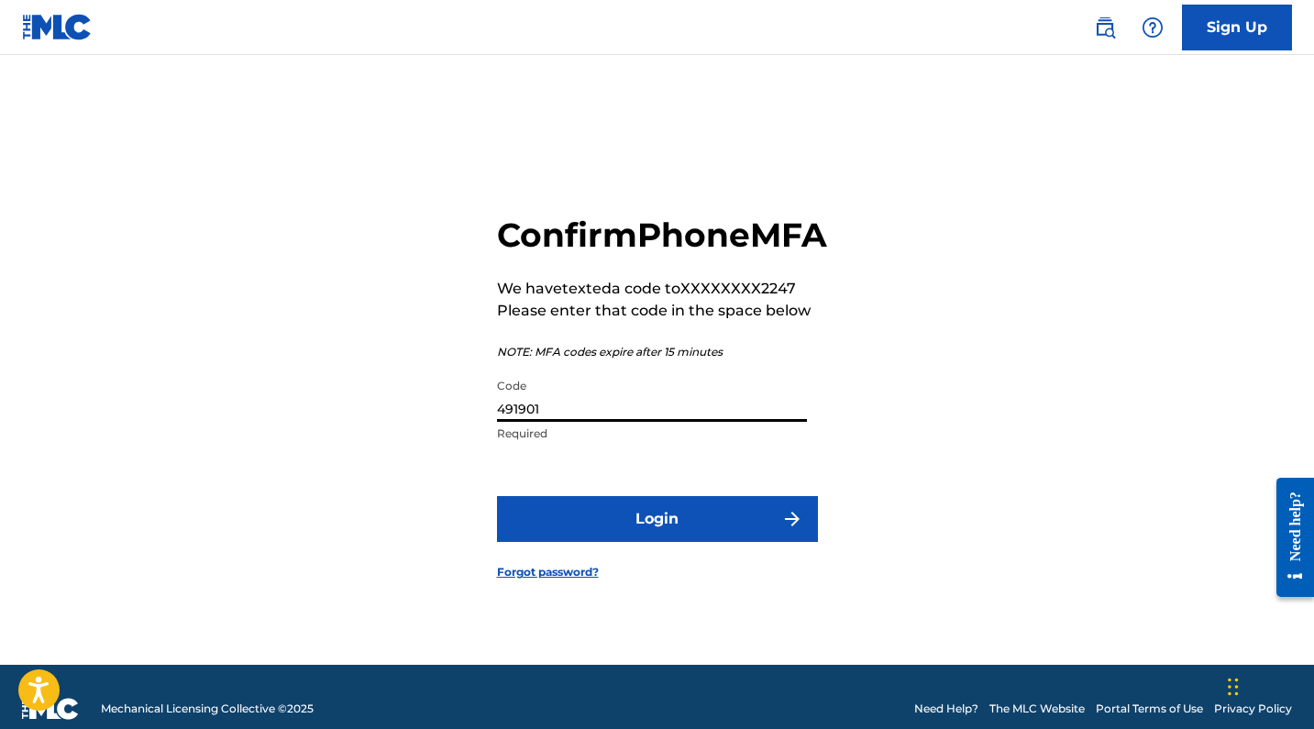
type input "491901"
click at [657, 539] on button "Login" at bounding box center [657, 519] width 321 height 46
